Goal: Information Seeking & Learning: Learn about a topic

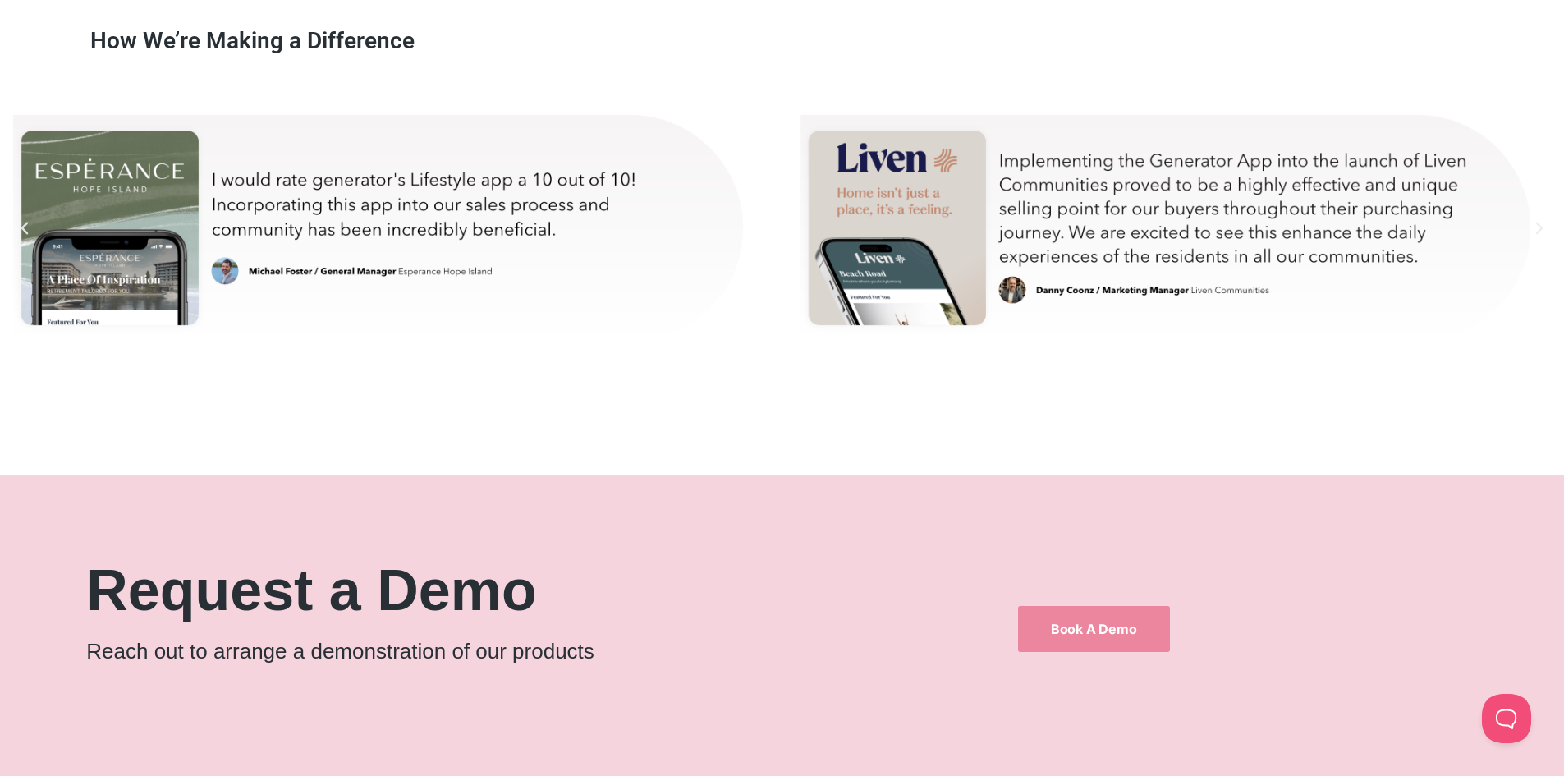
scroll to position [10060, 0]
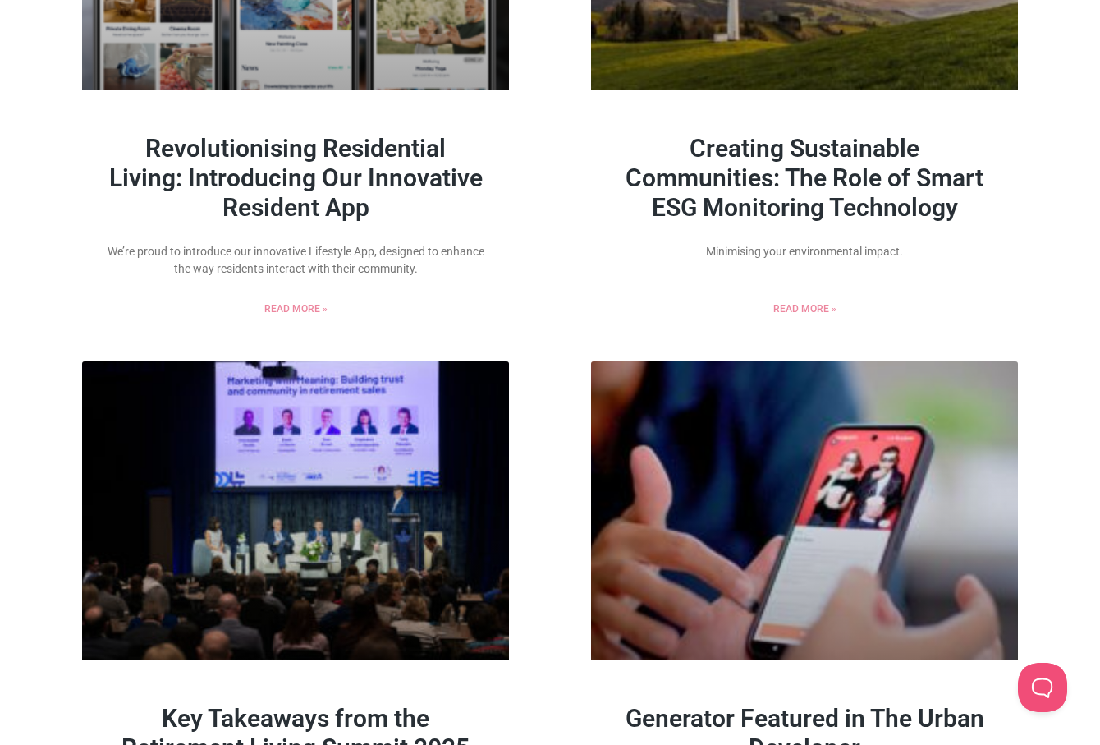
scroll to position [986, 0]
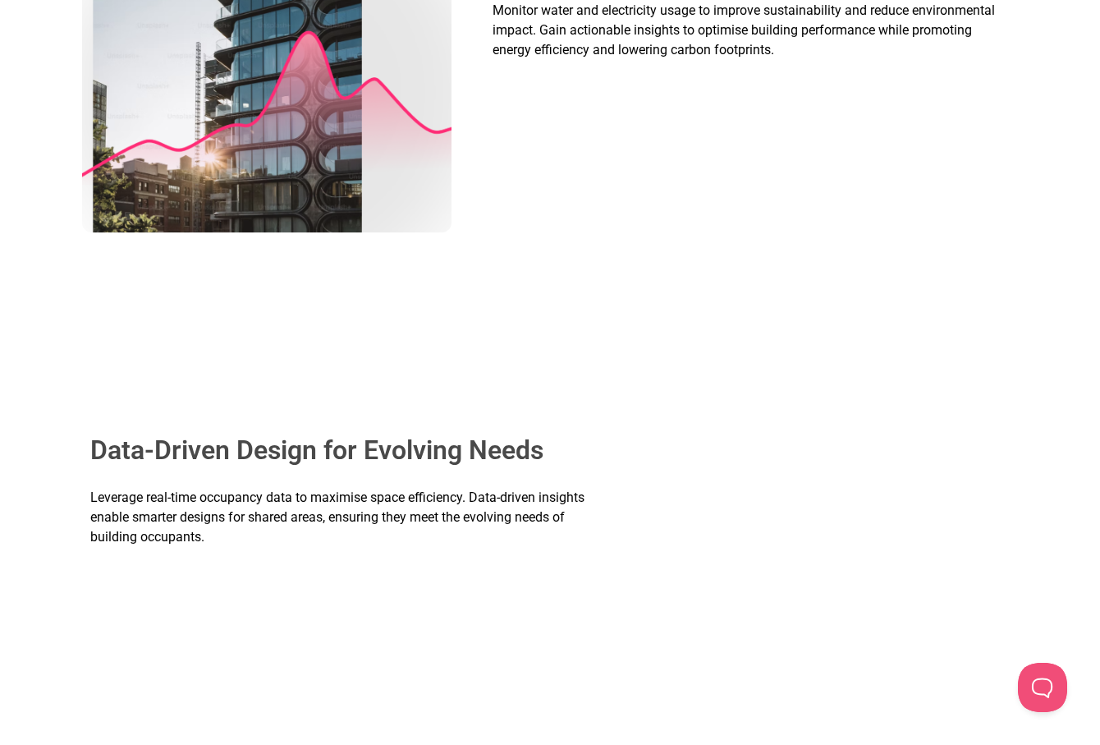
scroll to position [1807, 0]
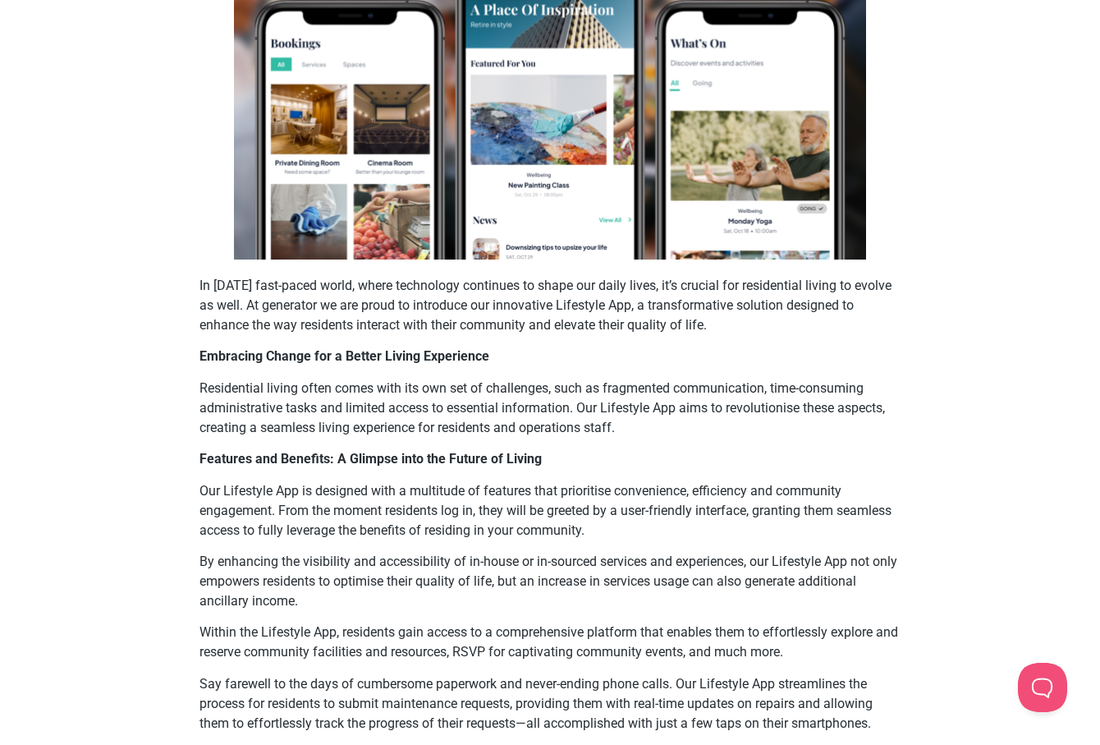
scroll to position [1150, 0]
